Goal: Communication & Community: Answer question/provide support

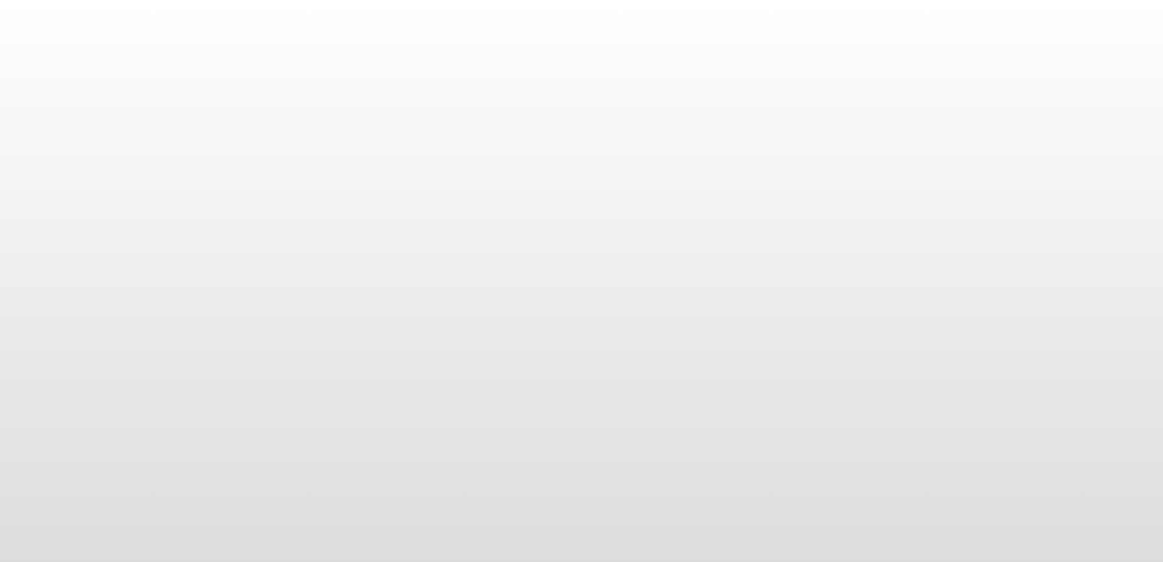
drag, startPoint x: 963, startPoint y: 241, endPoint x: 464, endPoint y: 121, distance: 513.1
click at [964, 241] on body at bounding box center [581, 281] width 1163 height 562
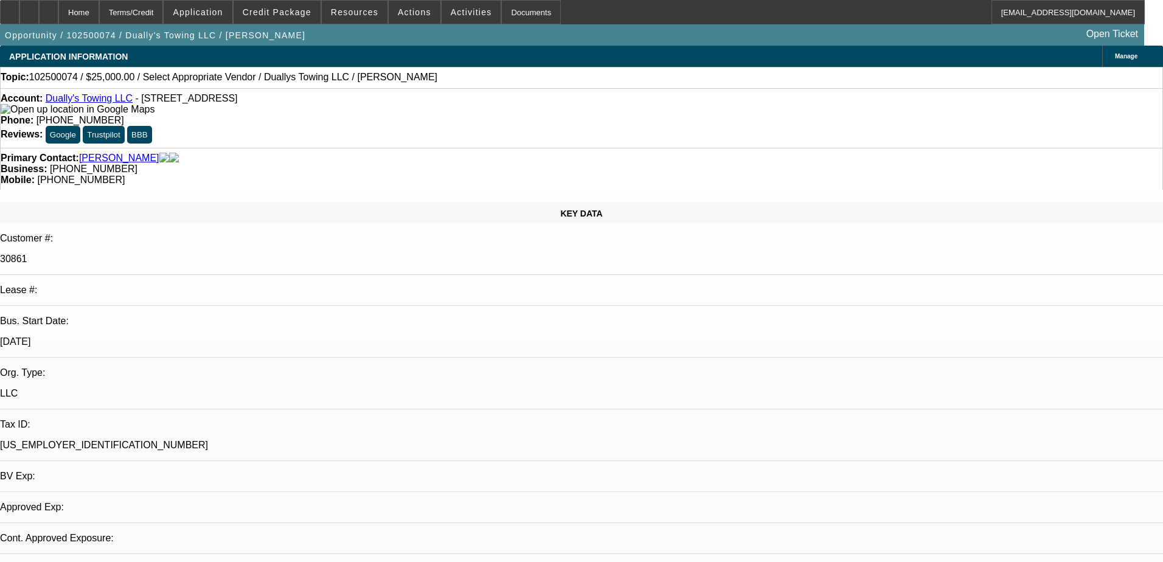
select select "0"
select select "2"
select select "0.1"
select select "1"
select select "2"
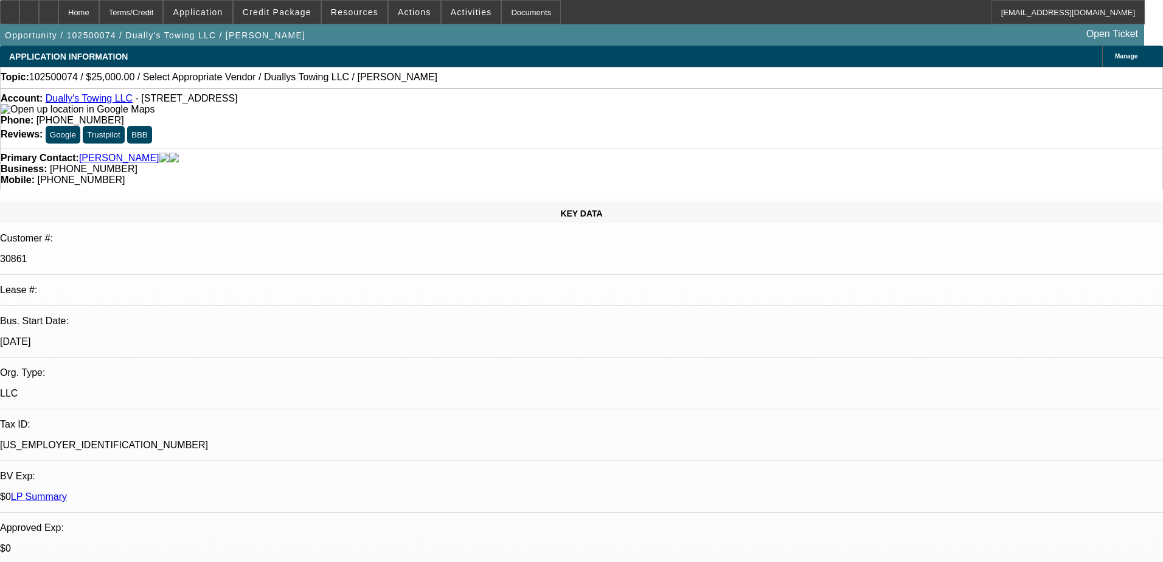
select select "4"
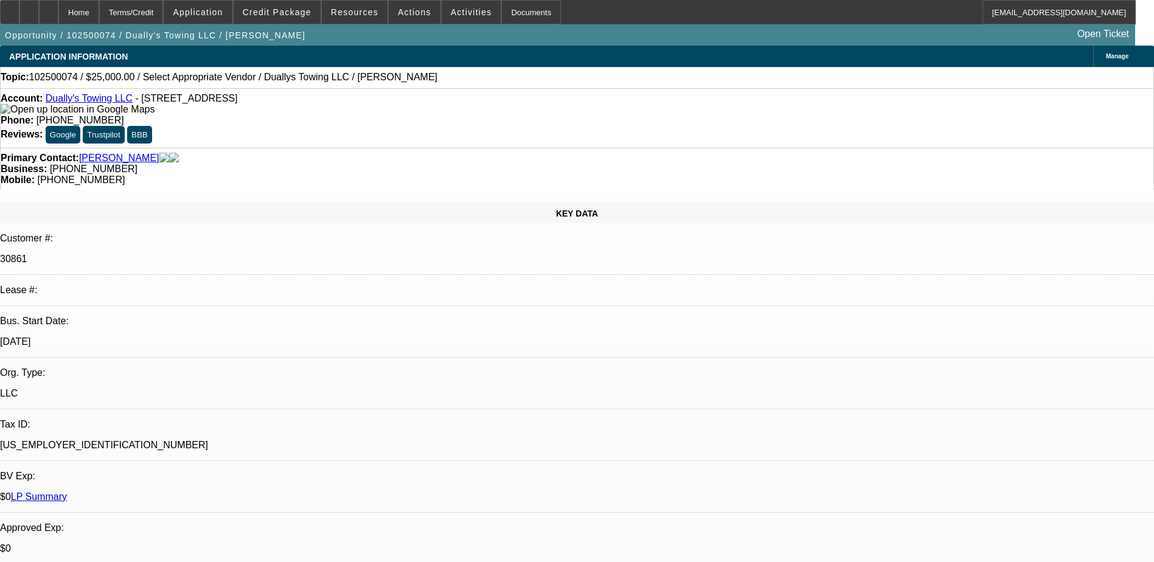
scroll to position [0, 0]
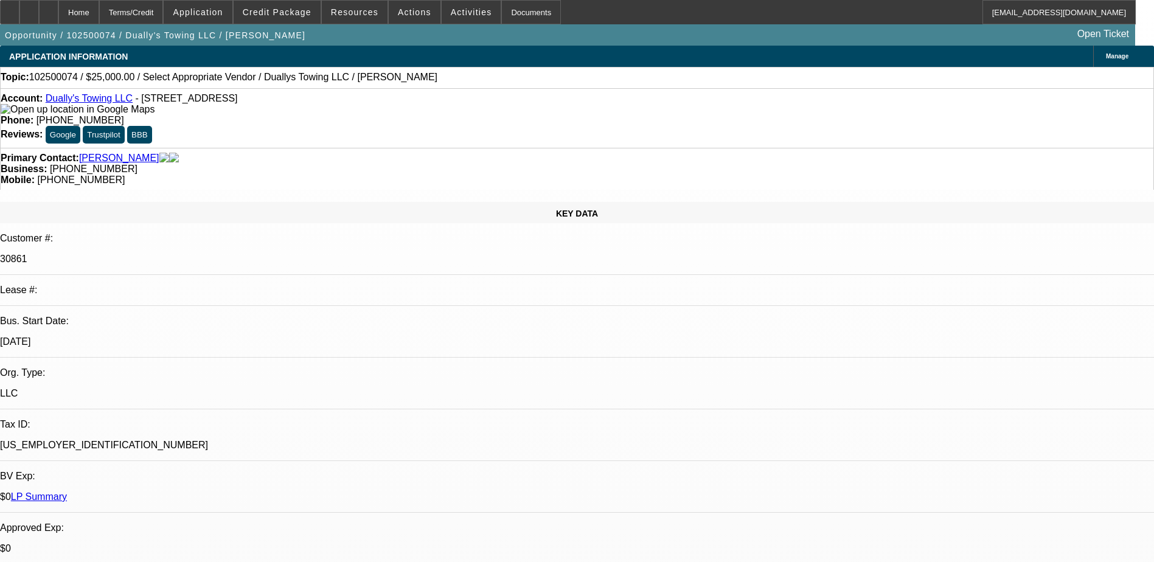
drag, startPoint x: 909, startPoint y: 212, endPoint x: 926, endPoint y: 226, distance: 22.4
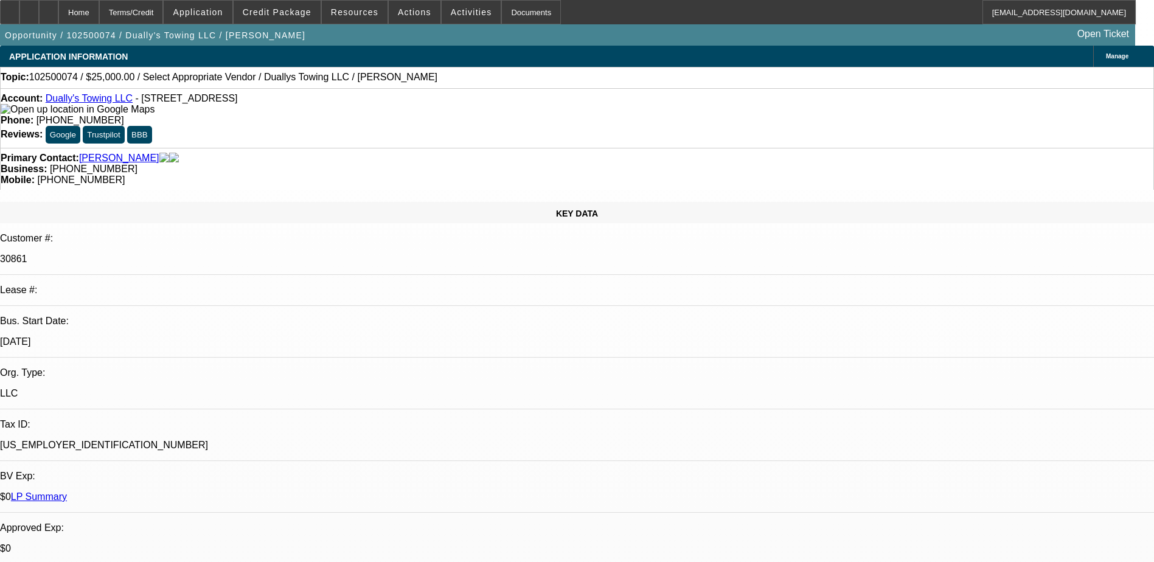
drag, startPoint x: 906, startPoint y: 212, endPoint x: 1071, endPoint y: 189, distance: 166.5
drag, startPoint x: 907, startPoint y: 211, endPoint x: 933, endPoint y: 227, distance: 30.9
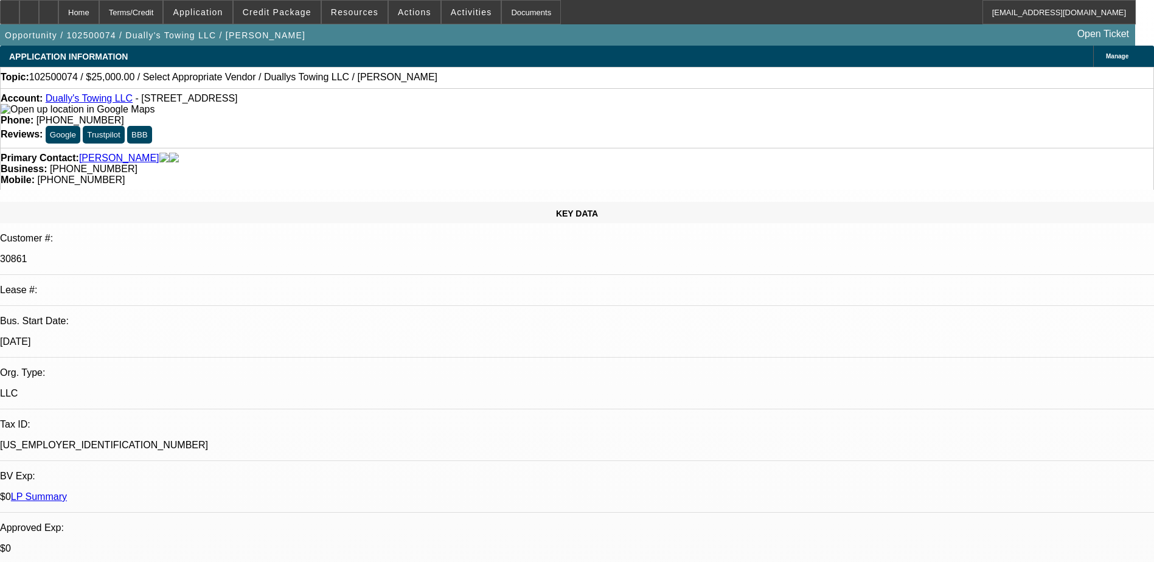
type textarea "PAID OFF DEAL - CUSTOMER'S BEHAVIOUR WAS NOT GOOD WTH [GEOGRAPHIC_DATA], PAID L…"
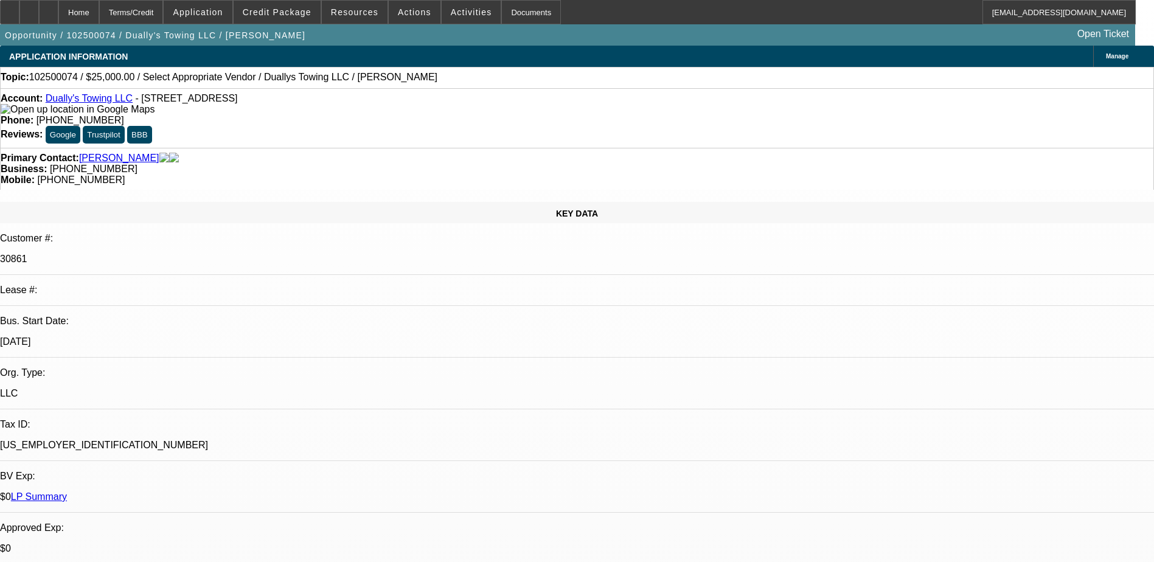
drag, startPoint x: 1088, startPoint y: 266, endPoint x: 1066, endPoint y: 329, distance: 66.6
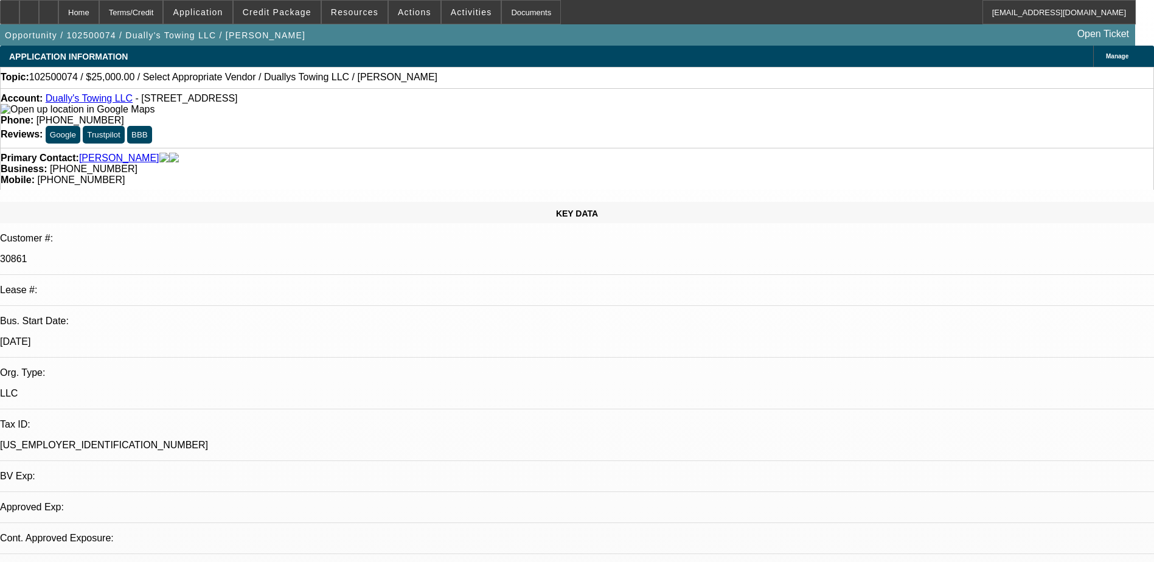
select select "0"
select select "2"
select select "0.1"
select select "1"
select select "2"
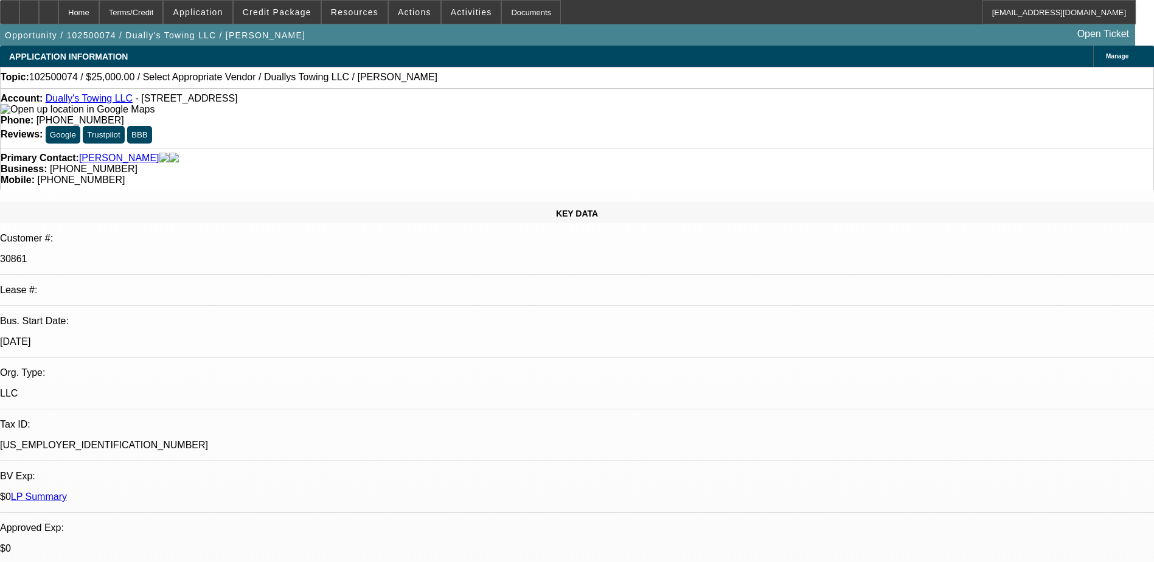
select select "4"
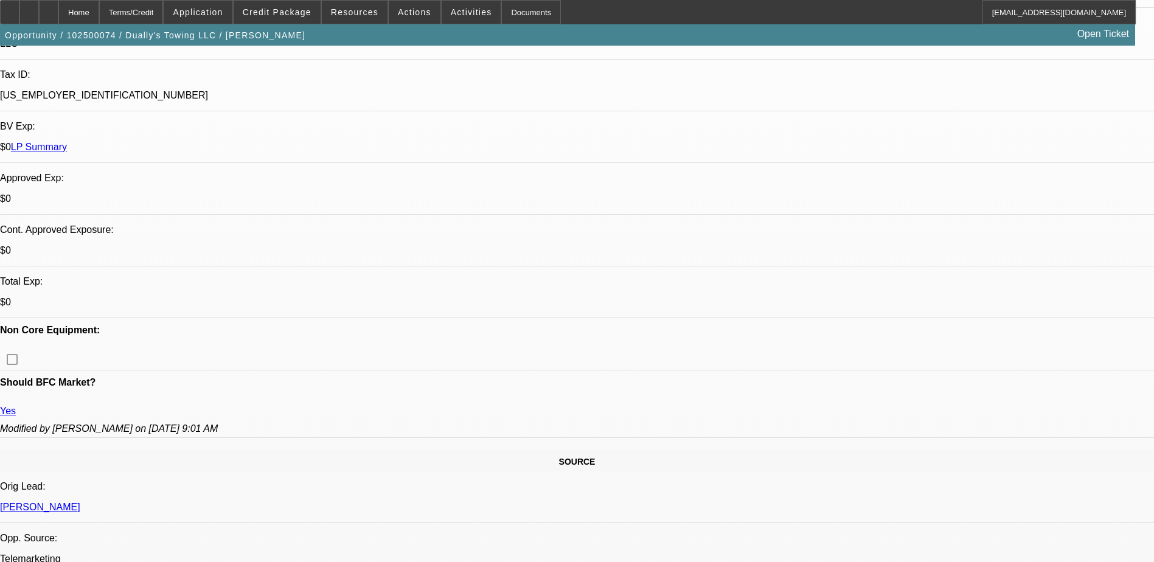
scroll to position [487, 0]
